Goal: Information Seeking & Learning: Learn about a topic

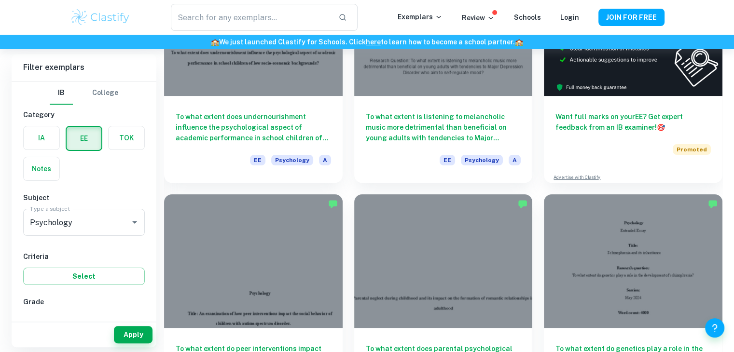
scroll to position [161, 0]
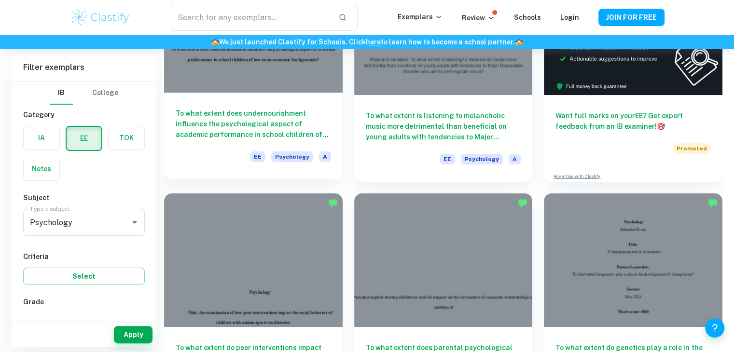
click at [249, 129] on h6 "To what extent does undernourishment influence the psychological aspect of acad…" at bounding box center [253, 124] width 155 height 32
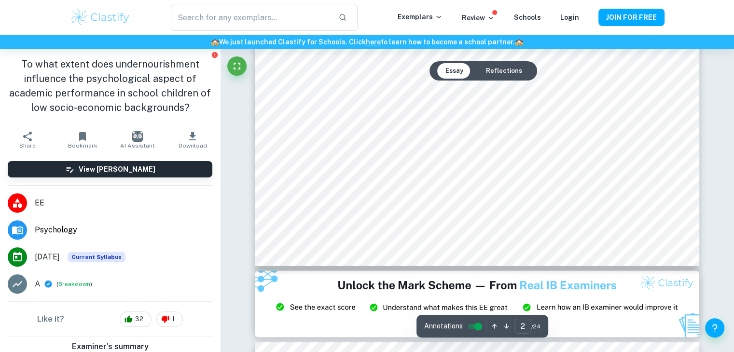
scroll to position [1127, 0]
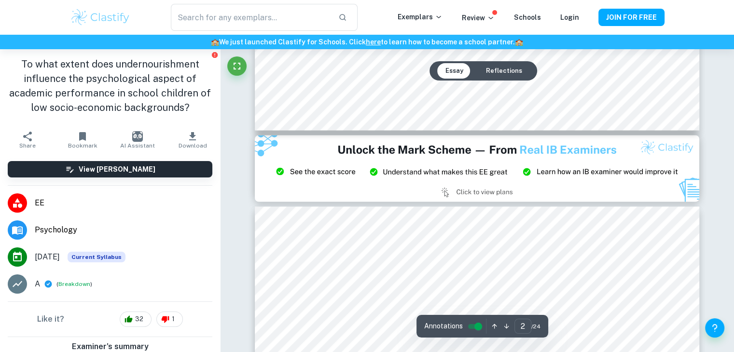
type input "3"
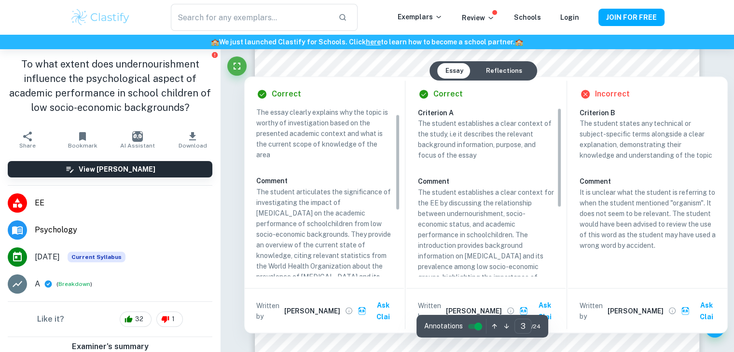
scroll to position [12, 0]
